Goal: Task Accomplishment & Management: Manage account settings

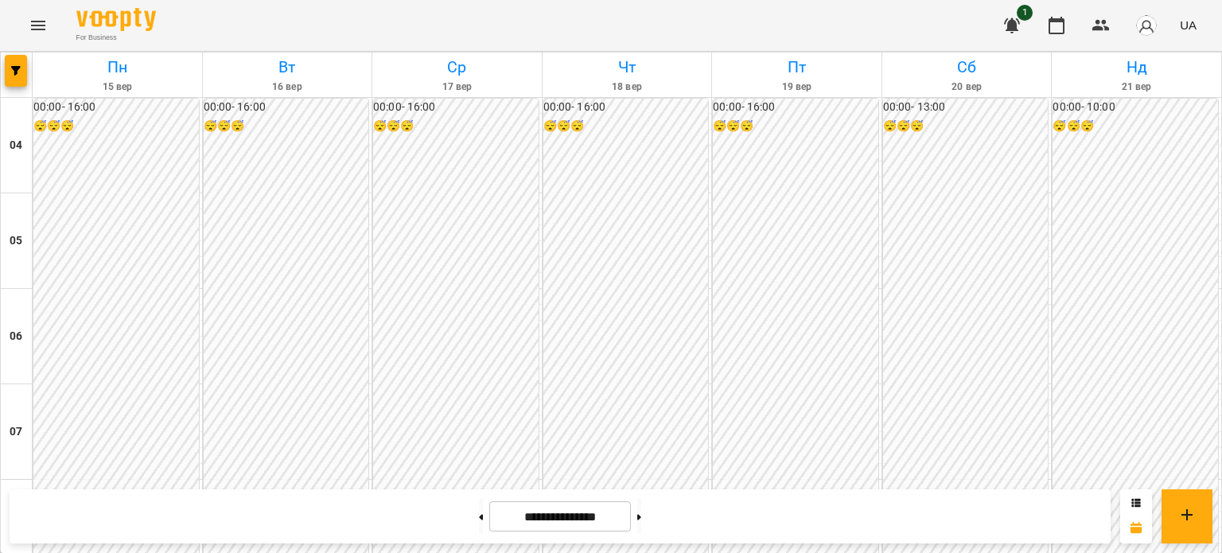
scroll to position [1200, 0]
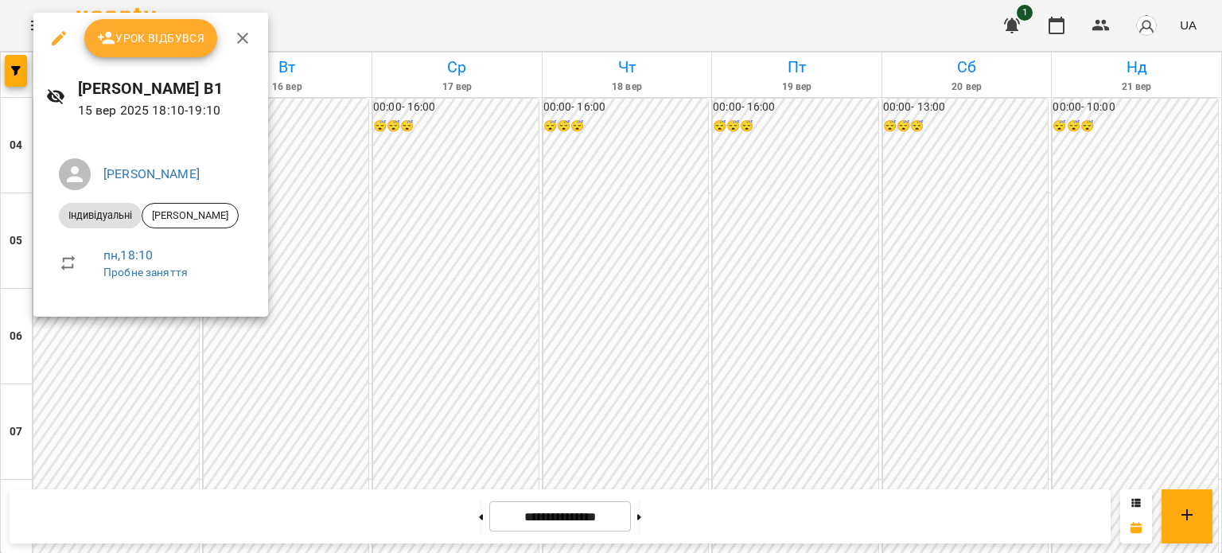
click at [156, 29] on span "Урок відбувся" at bounding box center [151, 38] width 108 height 19
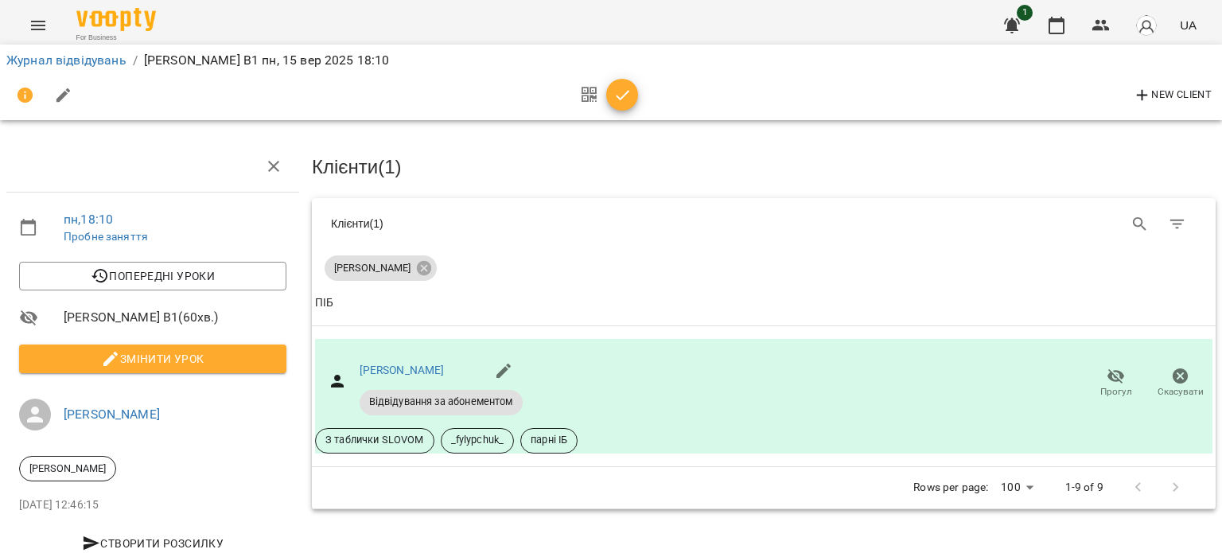
click at [611, 104] on span "button" at bounding box center [622, 95] width 32 height 19
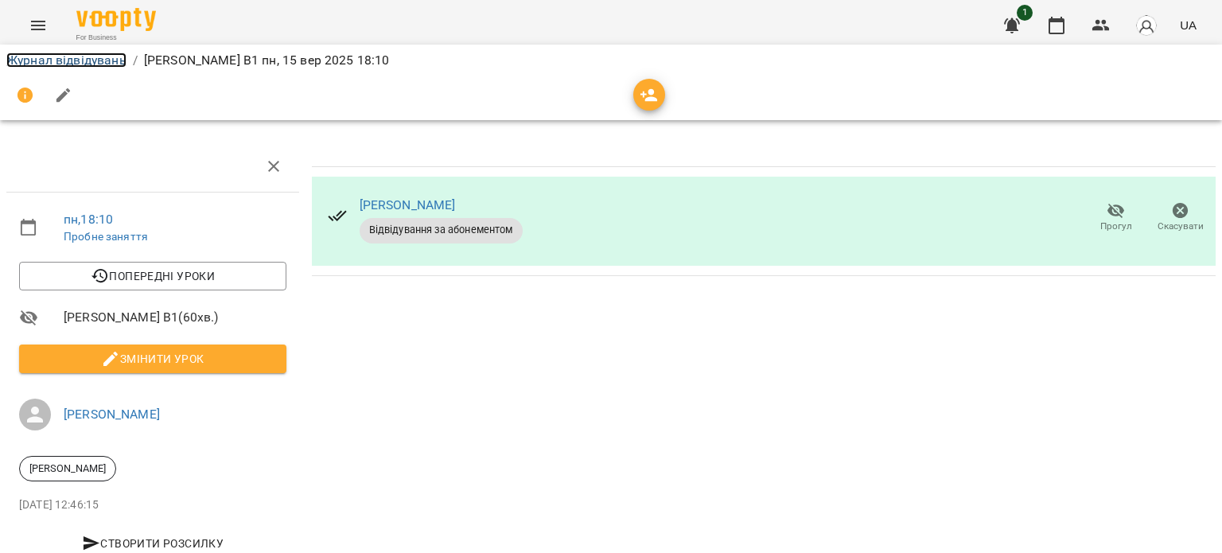
click at [66, 60] on link "Журнал відвідувань" at bounding box center [66, 60] width 120 height 15
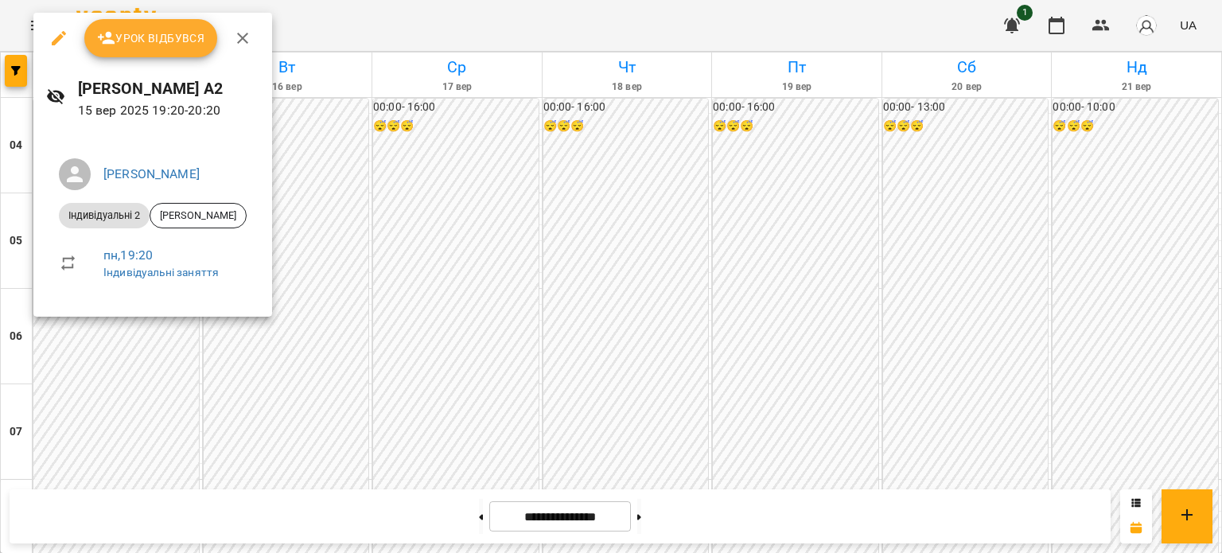
scroll to position [1301, 0]
click at [157, 39] on span "Урок відбувся" at bounding box center [151, 38] width 108 height 19
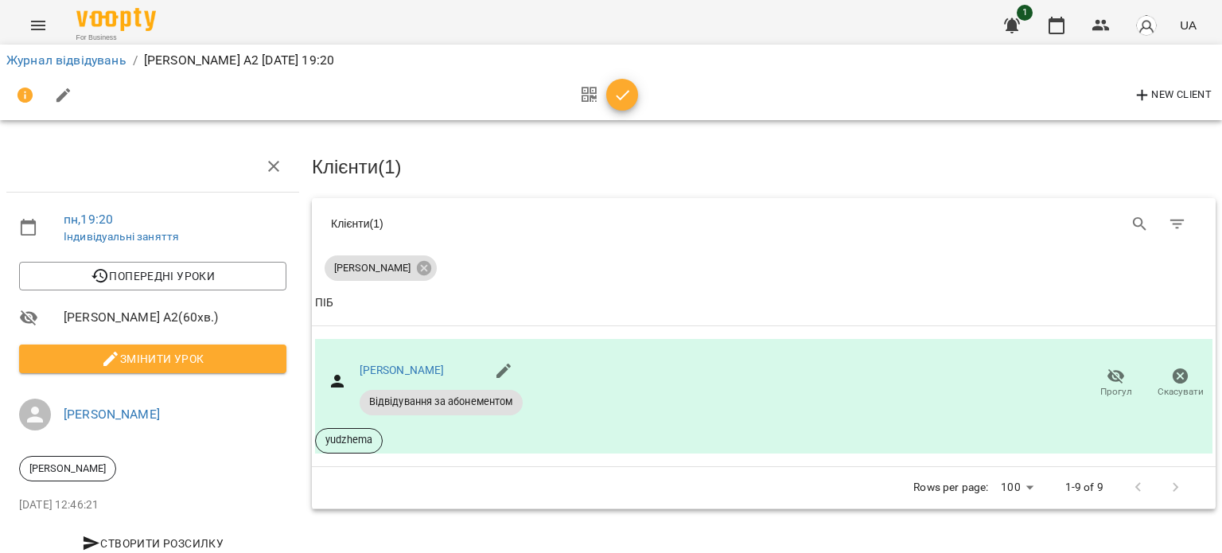
click at [637, 99] on span "button" at bounding box center [622, 95] width 32 height 19
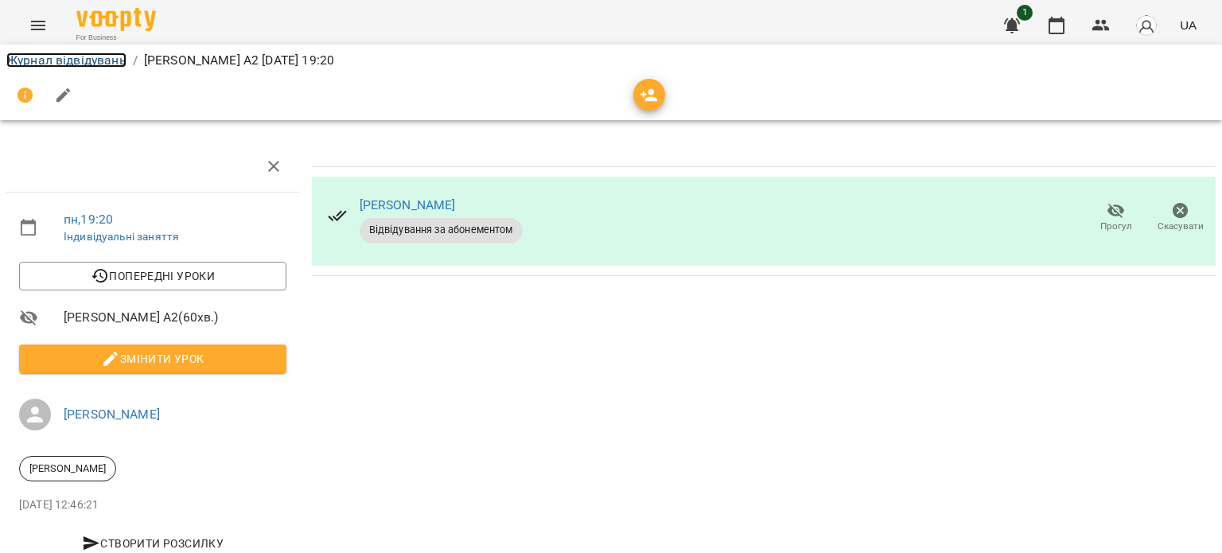
click at [82, 62] on link "Журнал відвідувань" at bounding box center [66, 60] width 120 height 15
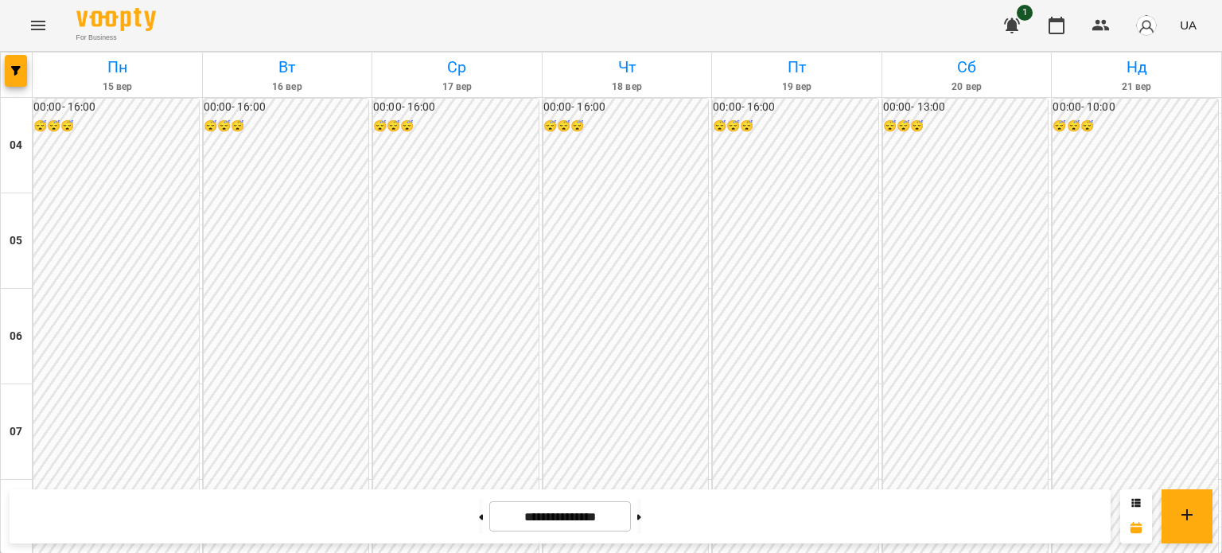
click at [1021, 10] on span "1" at bounding box center [1025, 13] width 16 height 16
click at [1006, 37] on button "button" at bounding box center [1012, 25] width 38 height 38
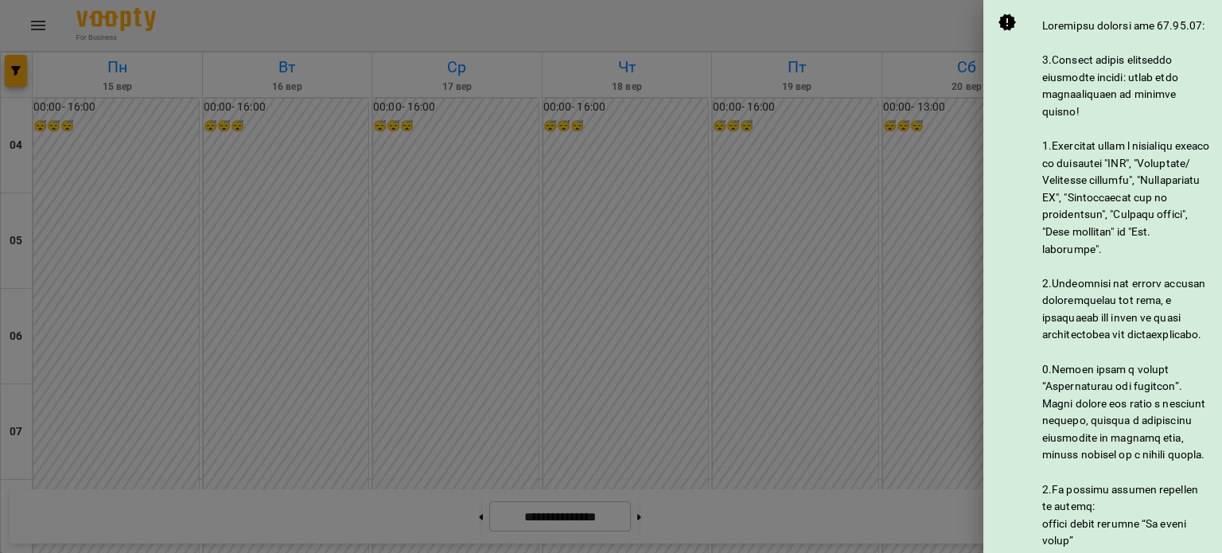
scroll to position [1209, 0]
drag, startPoint x: 935, startPoint y: 107, endPoint x: 929, endPoint y: 117, distance: 12.1
click at [933, 111] on div at bounding box center [611, 276] width 1222 height 553
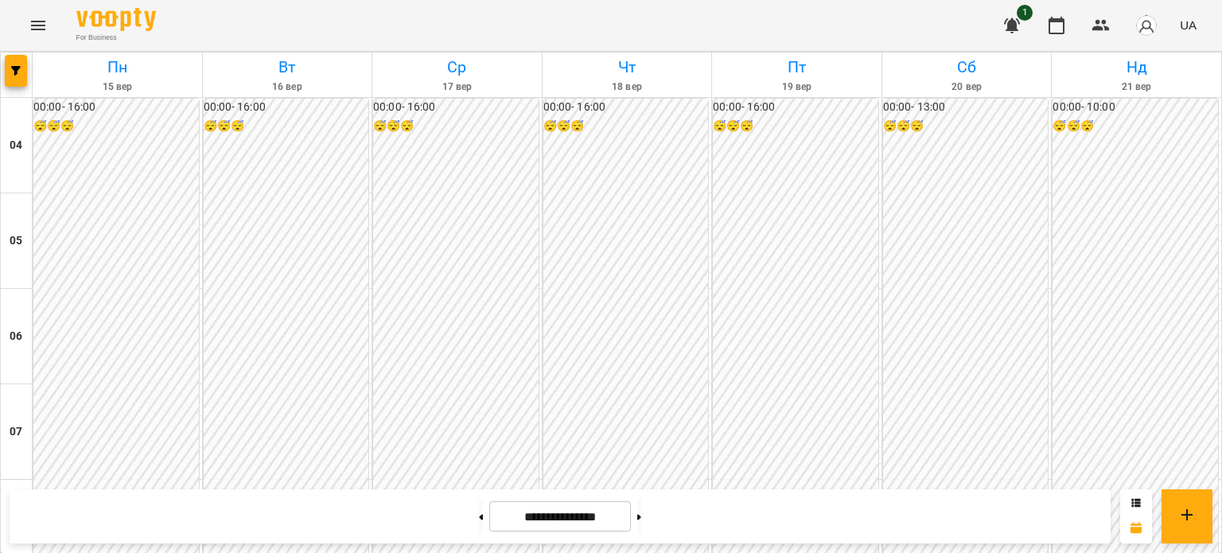
scroll to position [850, 0]
